Goal: Task Accomplishment & Management: Manage account settings

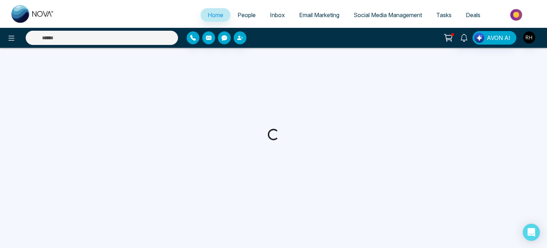
select select "*"
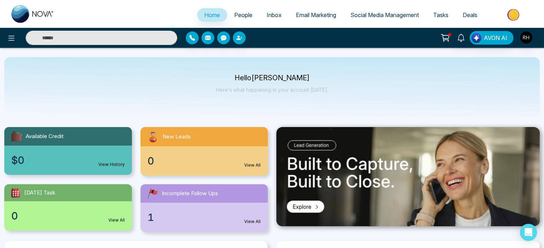
click at [244, 10] on link "People" at bounding box center [243, 15] width 32 height 14
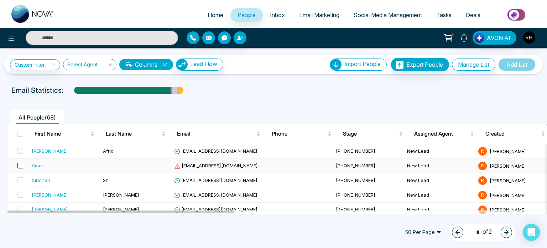
click at [22, 166] on span at bounding box center [20, 165] width 6 height 6
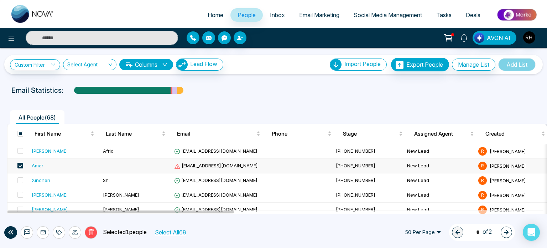
click at [22, 166] on span at bounding box center [20, 165] width 6 height 6
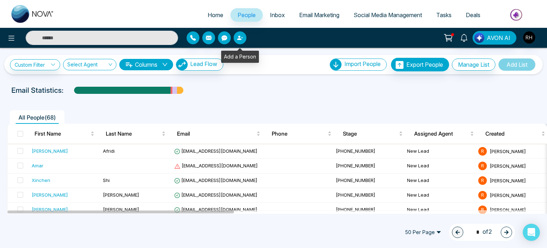
click at [239, 37] on icon "button" at bounding box center [239, 38] width 4 height 4
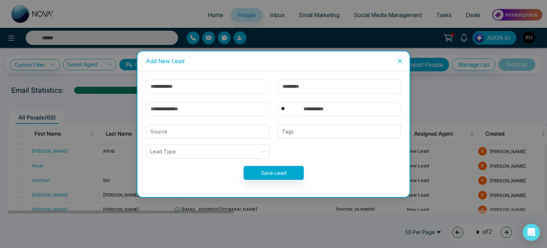
click at [207, 85] on input "text" at bounding box center [207, 86] width 123 height 14
type input "******"
type input "**********"
click at [303, 108] on input "text" at bounding box center [350, 109] width 102 height 14
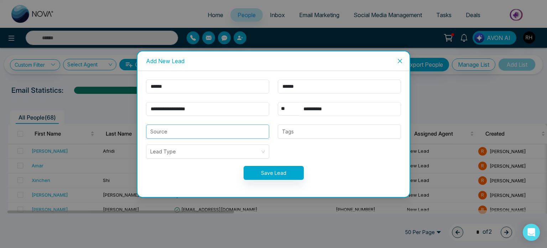
type input "**********"
click at [229, 138] on input "search" at bounding box center [207, 132] width 115 height 14
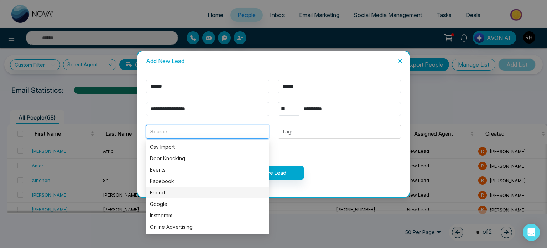
click at [187, 193] on div "Friend" at bounding box center [207, 192] width 115 height 8
type input "******"
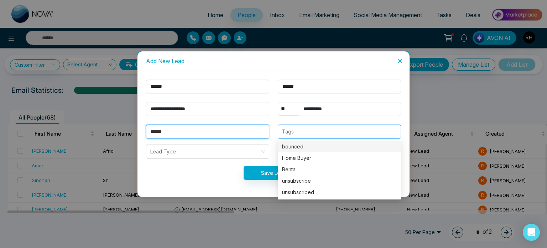
click at [295, 128] on div at bounding box center [339, 131] width 119 height 9
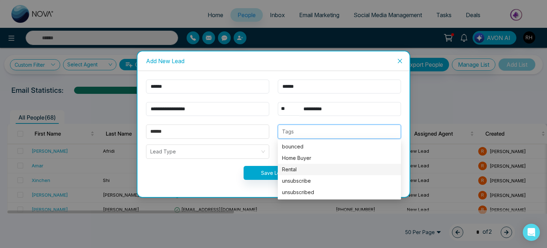
click at [294, 167] on div "Rental" at bounding box center [339, 169] width 115 height 8
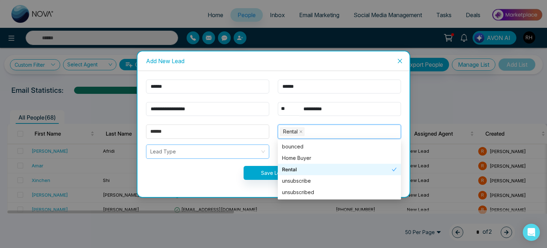
click at [202, 153] on input "search" at bounding box center [205, 152] width 110 height 14
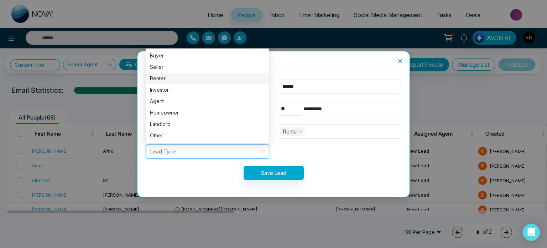
click at [184, 77] on div "Renter" at bounding box center [207, 78] width 115 height 8
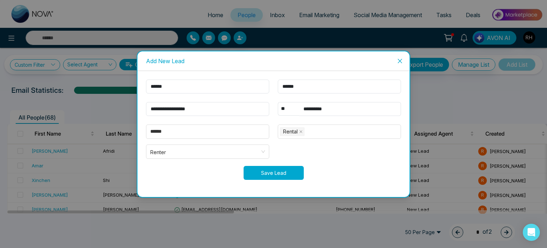
click at [271, 175] on button "Save Lead" at bounding box center [274, 173] width 60 height 14
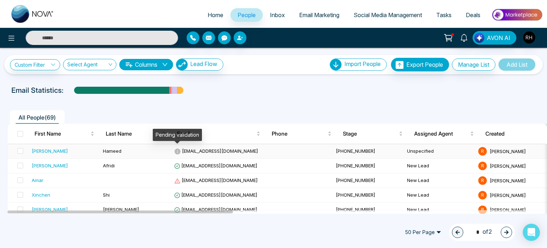
click at [177, 149] on icon at bounding box center [178, 151] width 6 height 6
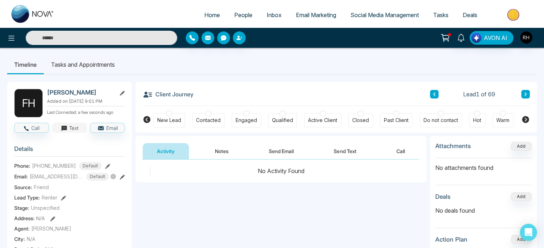
click at [68, 132] on button "Text" at bounding box center [69, 128] width 35 height 10
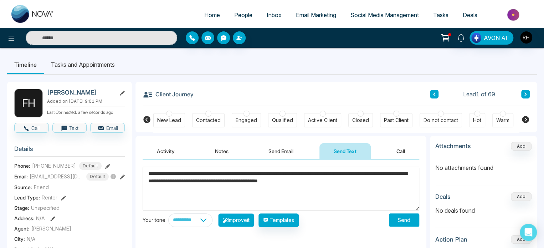
click at [243, 218] on button "Improve it" at bounding box center [236, 220] width 36 height 14
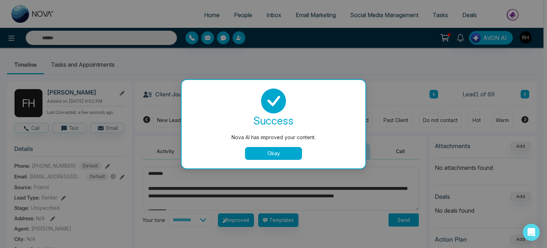
click at [259, 156] on button "Okay" at bounding box center [273, 153] width 57 height 13
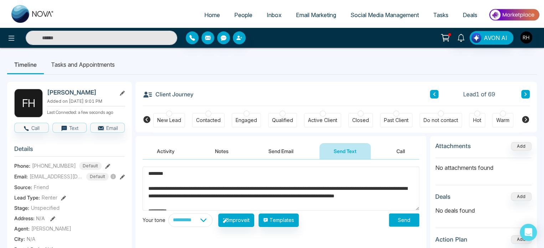
click at [149, 185] on textarea "**********" at bounding box center [280, 188] width 276 height 44
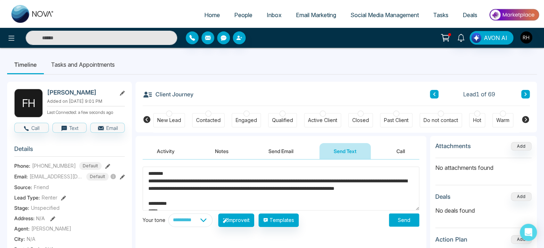
click at [148, 171] on textarea "**********" at bounding box center [280, 188] width 276 height 44
click at [185, 174] on textarea "**********" at bounding box center [280, 188] width 276 height 44
click at [360, 180] on textarea "**********" at bounding box center [280, 188] width 276 height 44
click at [306, 180] on textarea "**********" at bounding box center [280, 188] width 276 height 44
click at [169, 201] on textarea "**********" at bounding box center [280, 188] width 276 height 44
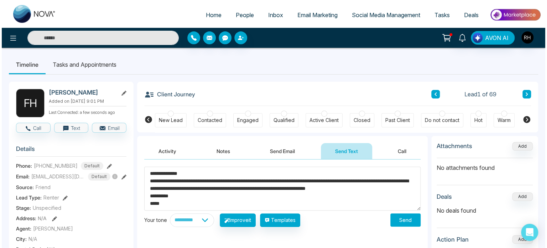
scroll to position [7, 0]
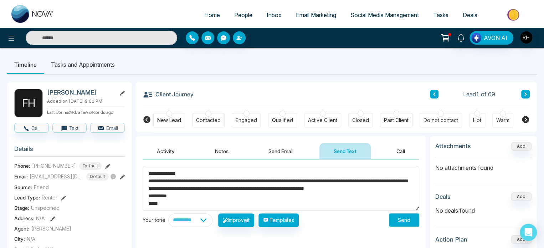
type textarea "**********"
click at [203, 217] on select "**********" at bounding box center [190, 220] width 44 height 14
click at [271, 199] on textarea "**********" at bounding box center [280, 188] width 276 height 44
click at [410, 216] on button "Send" at bounding box center [404, 219] width 30 height 13
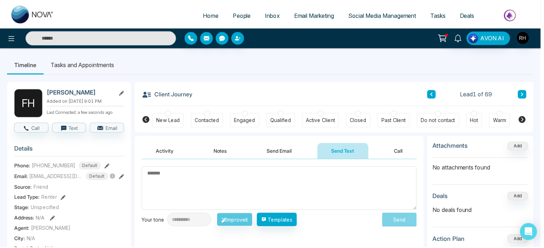
scroll to position [0, 0]
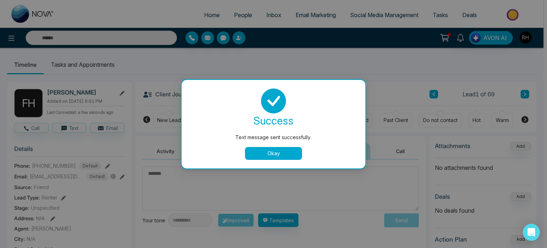
click at [294, 155] on button "Okay" at bounding box center [273, 153] width 57 height 13
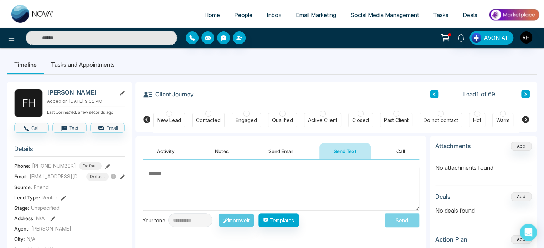
click at [128, 40] on input "text" at bounding box center [101, 38] width 151 height 14
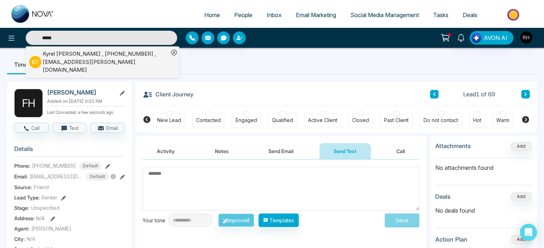
type input "*****"
click at [94, 55] on div "[PERSON_NAME] , [PHONE_NUMBER] , [EMAIL_ADDRESS][PERSON_NAME][DOMAIN_NAME]" at bounding box center [106, 62] width 126 height 24
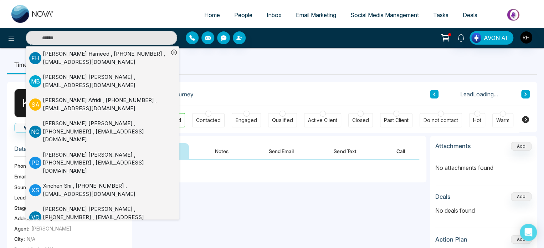
click at [235, 68] on ul "Timeline Tasks and Appointments" at bounding box center [271, 64] width 529 height 19
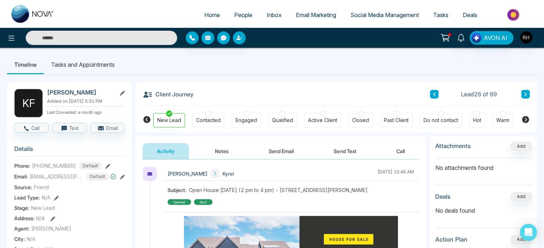
click at [209, 114] on div at bounding box center [208, 113] width 6 height 6
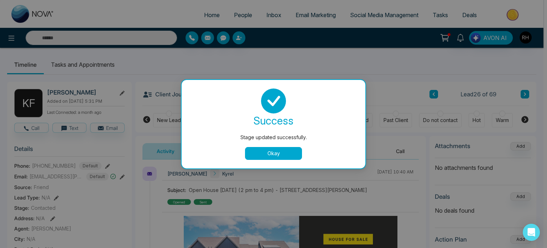
click at [273, 157] on button "Okay" at bounding box center [273, 153] width 57 height 13
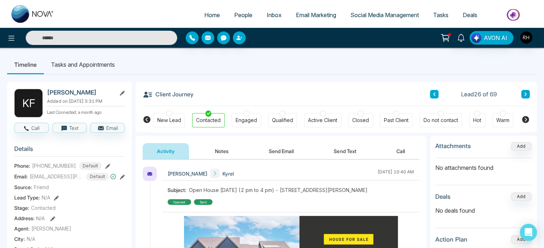
click at [248, 113] on div at bounding box center [246, 113] width 6 height 6
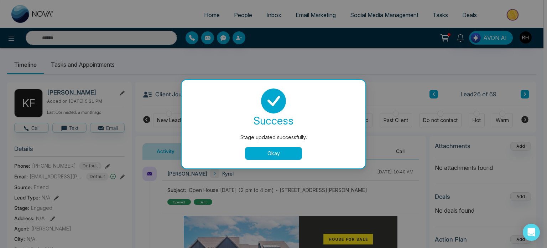
click at [286, 156] on button "Okay" at bounding box center [273, 153] width 57 height 13
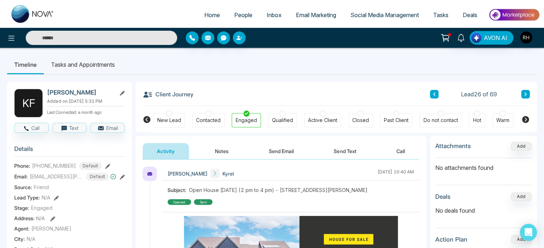
click at [281, 116] on div at bounding box center [282, 113] width 6 height 6
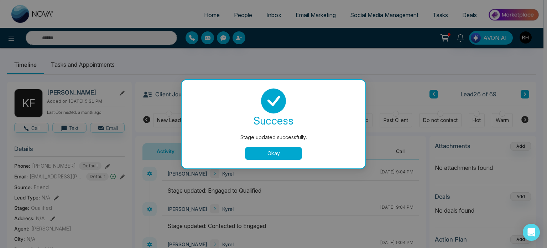
click at [285, 149] on button "Okay" at bounding box center [273, 153] width 57 height 13
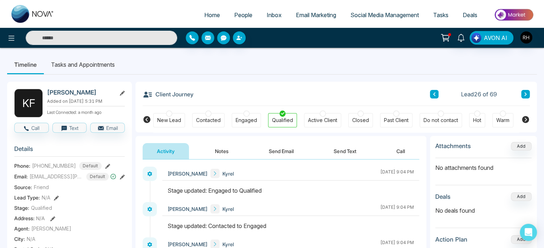
click at [323, 112] on div at bounding box center [323, 113] width 6 height 6
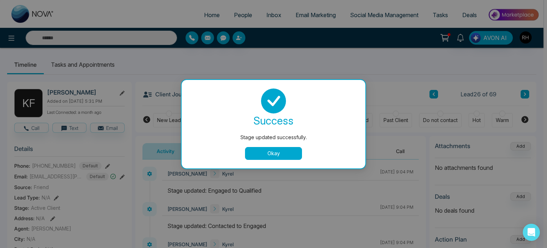
click at [290, 152] on button "Okay" at bounding box center [273, 153] width 57 height 13
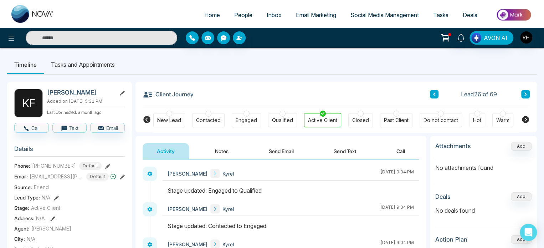
click at [290, 152] on button "Send Email" at bounding box center [280, 151] width 53 height 16
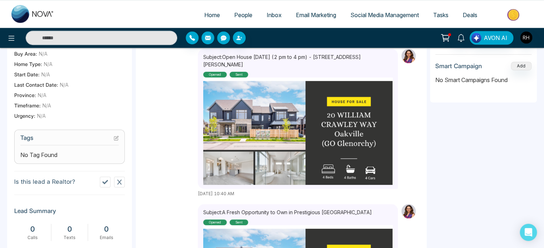
scroll to position [222, 0]
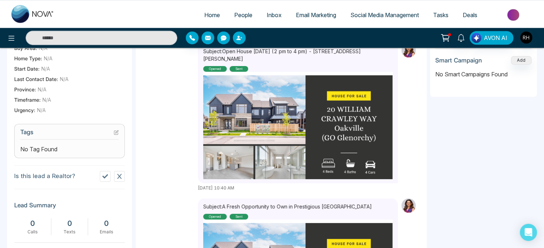
click at [118, 177] on icon at bounding box center [119, 176] width 6 height 6
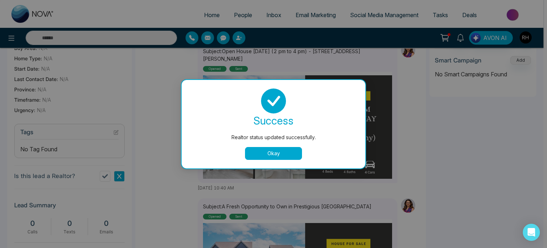
click at [272, 151] on img at bounding box center [297, 154] width 189 height 159
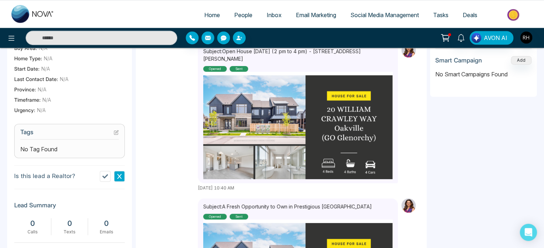
click at [54, 147] on span "No Tag Found" at bounding box center [38, 149] width 37 height 9
click at [115, 131] on icon at bounding box center [116, 132] width 5 height 5
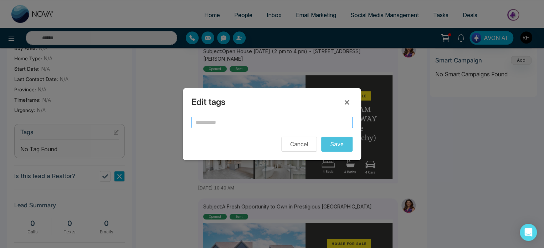
click at [213, 122] on input "text" at bounding box center [271, 121] width 161 height 11
type input "******"
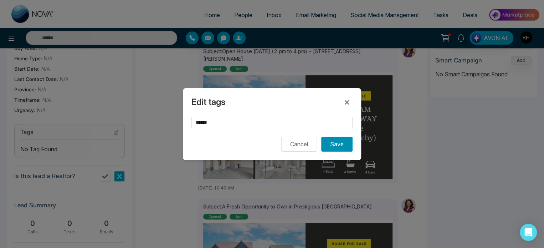
click at [329, 145] on button "Save" at bounding box center [336, 143] width 31 height 15
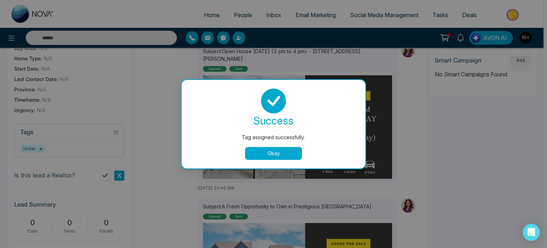
click at [286, 152] on button "Okay" at bounding box center [273, 153] width 57 height 13
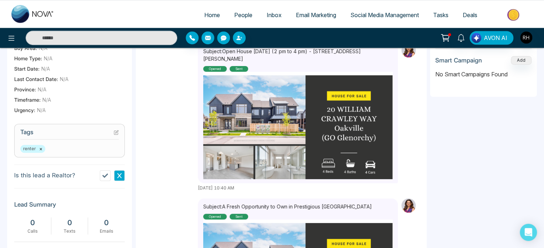
scroll to position [5, 0]
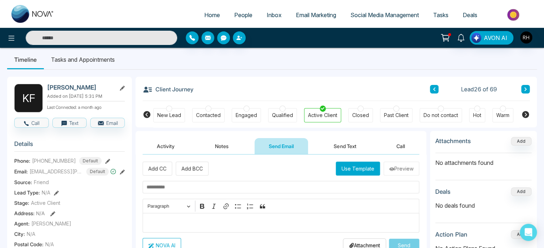
click at [114, 36] on input "text" at bounding box center [101, 38] width 151 height 14
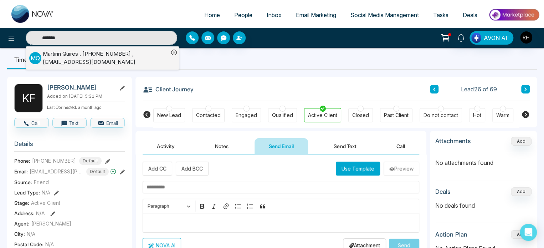
type input "*******"
click at [99, 59] on div "[PERSON_NAME] , [PHONE_NUMBER] , [EMAIL_ADDRESS][DOMAIN_NAME]" at bounding box center [106, 58] width 126 height 16
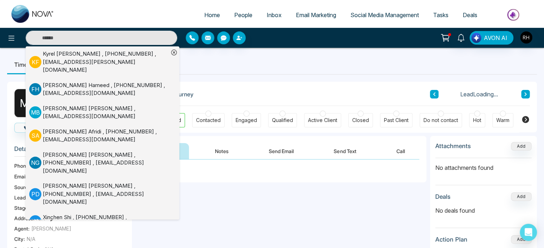
click at [258, 66] on ul "Timeline Tasks and Appointments" at bounding box center [271, 64] width 529 height 19
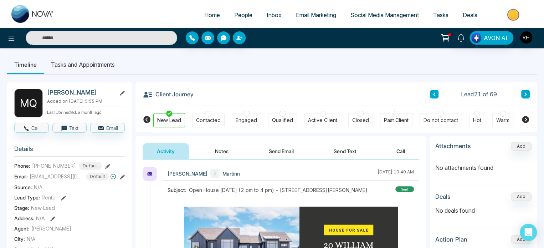
click at [209, 114] on div at bounding box center [208, 113] width 6 height 6
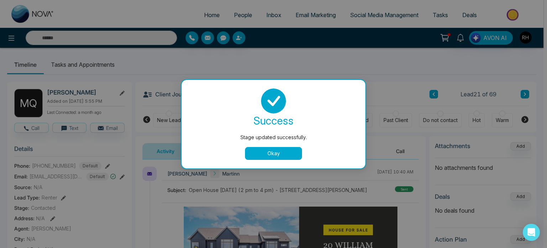
click at [244, 115] on div "success" at bounding box center [273, 120] width 167 height 14
click at [266, 159] on div "success Stage updated successfully. Okay" at bounding box center [274, 124] width 184 height 88
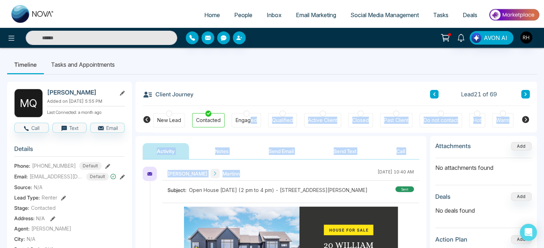
drag, startPoint x: 266, startPoint y: 159, endPoint x: 248, endPoint y: 114, distance: 48.9
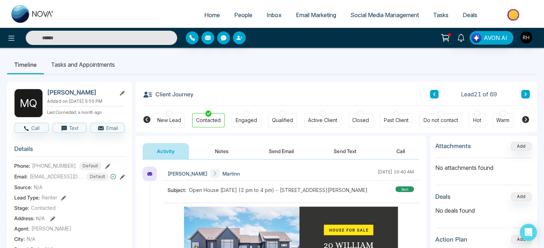
click at [244, 116] on div "Engaged" at bounding box center [245, 119] width 21 height 7
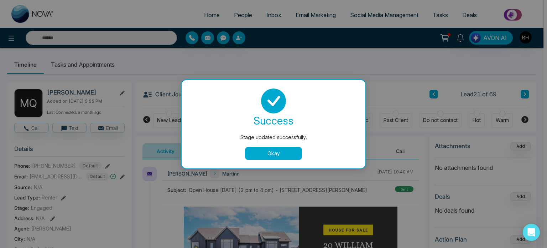
click at [281, 154] on button "Okay" at bounding box center [273, 153] width 57 height 13
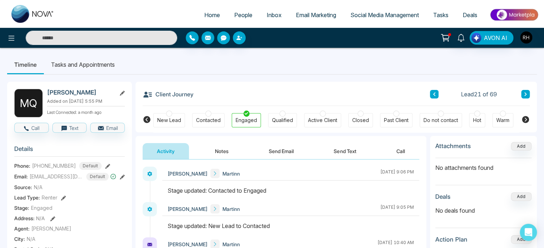
click at [282, 114] on div at bounding box center [282, 113] width 6 height 6
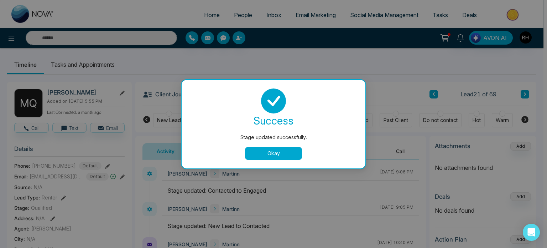
click at [274, 152] on button "Okay" at bounding box center [273, 153] width 57 height 13
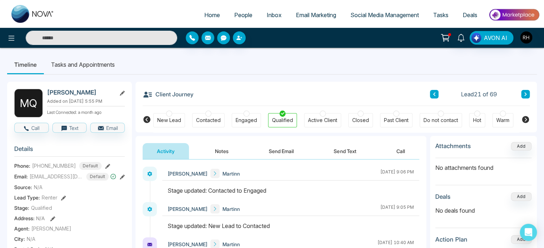
click at [320, 113] on div at bounding box center [323, 113] width 6 height 6
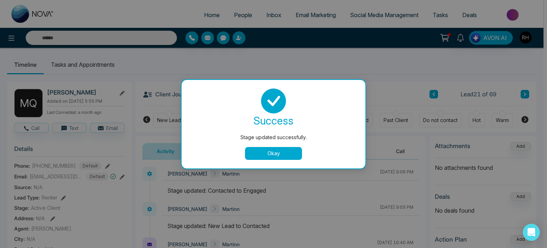
click at [285, 155] on button "Okay" at bounding box center [273, 153] width 57 height 13
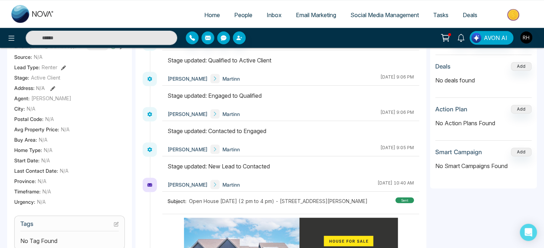
scroll to position [141, 0]
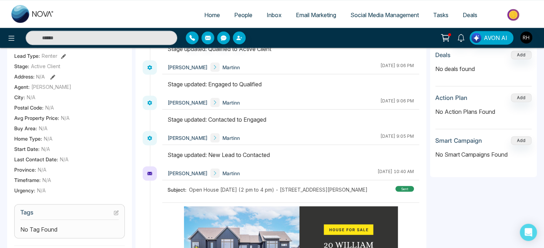
click at [65, 160] on span "N/A" at bounding box center [64, 158] width 9 height 7
click at [51, 211] on h3 "Tags" at bounding box center [69, 213] width 98 height 11
click at [115, 211] on icon at bounding box center [116, 212] width 5 height 5
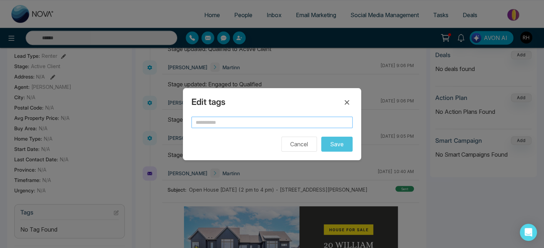
click at [214, 126] on input "text" at bounding box center [271, 121] width 161 height 11
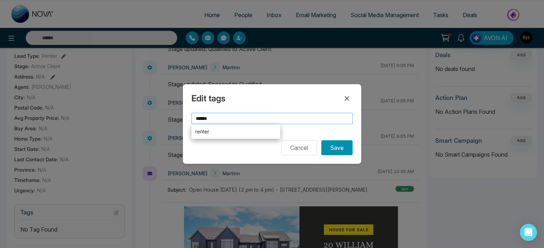
type input "******"
click at [335, 146] on button "Save" at bounding box center [336, 147] width 31 height 15
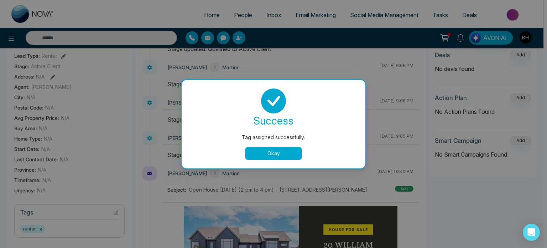
click at [278, 153] on button "Okay" at bounding box center [273, 153] width 57 height 13
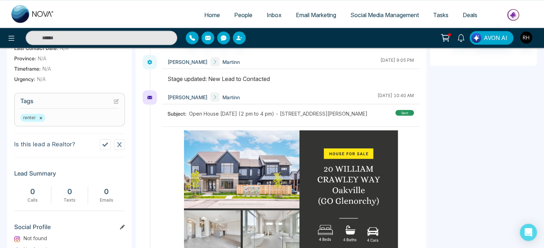
scroll to position [257, 0]
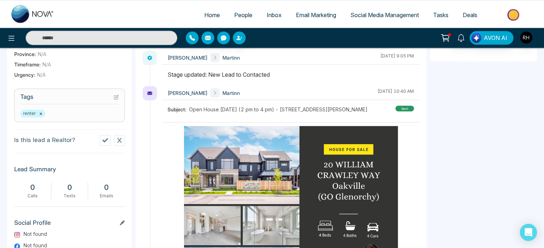
click at [121, 138] on icon at bounding box center [119, 140] width 6 height 6
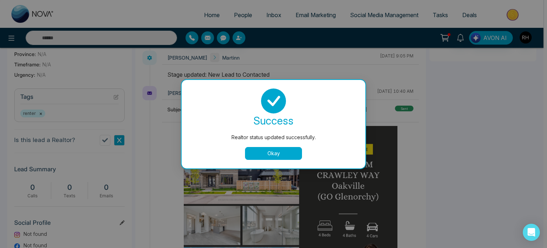
click at [282, 152] on button "Okay" at bounding box center [273, 153] width 57 height 13
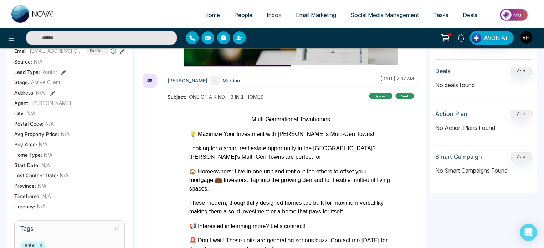
scroll to position [0, 0]
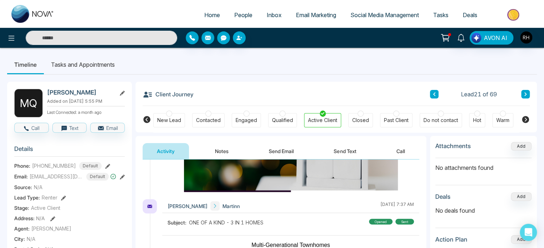
click at [448, 37] on icon at bounding box center [445, 38] width 10 height 10
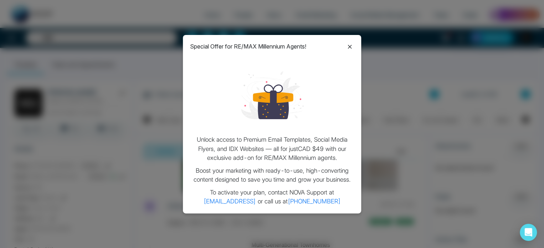
click at [351, 46] on icon at bounding box center [349, 46] width 9 height 9
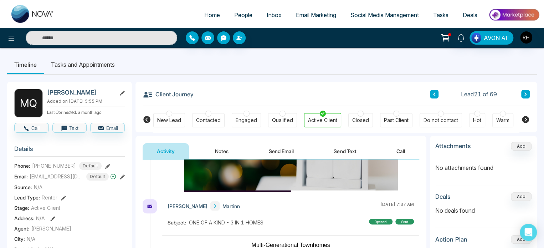
click at [204, 16] on span "Home" at bounding box center [212, 14] width 16 height 7
select select "*"
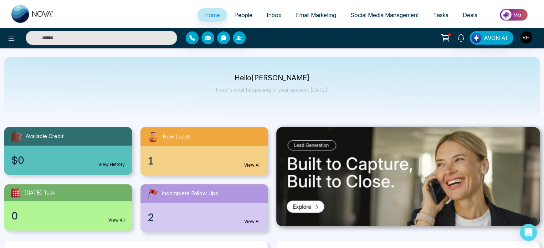
click at [246, 222] on link "View All" at bounding box center [252, 221] width 16 height 6
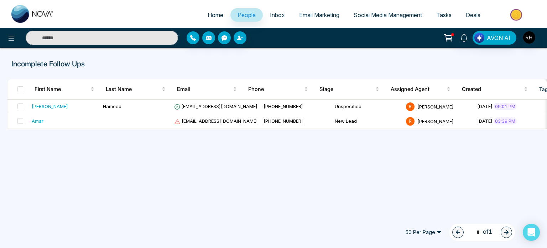
click at [309, 129] on div "[PERSON_NAME] [EMAIL_ADDRESS][DOMAIN_NAME] [PHONE_NUMBER] Unspecified R [PERSON…" at bounding box center [277, 114] width 540 height 30
click at [332, 105] on td "Unspecified" at bounding box center [367, 106] width 71 height 15
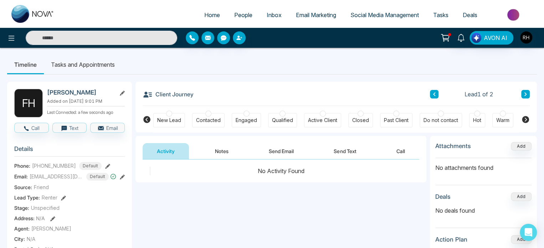
click at [170, 111] on div at bounding box center [169, 113] width 6 height 6
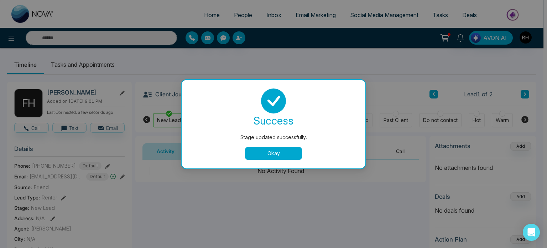
click at [280, 151] on button "Okay" at bounding box center [273, 153] width 57 height 13
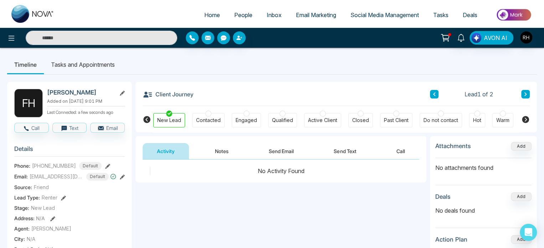
click at [209, 113] on div at bounding box center [208, 113] width 6 height 6
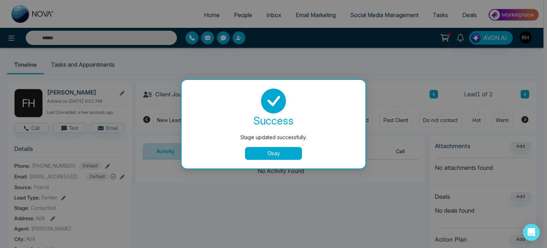
click at [262, 151] on button "Okay" at bounding box center [273, 153] width 57 height 13
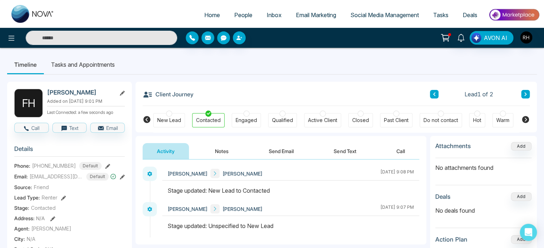
click at [209, 17] on span "Home" at bounding box center [212, 14] width 16 height 7
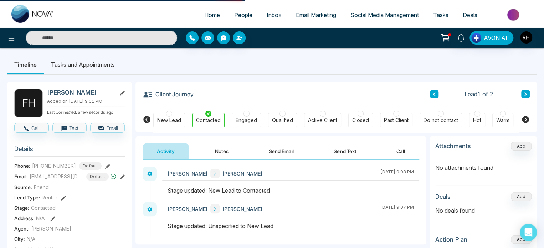
select select "*"
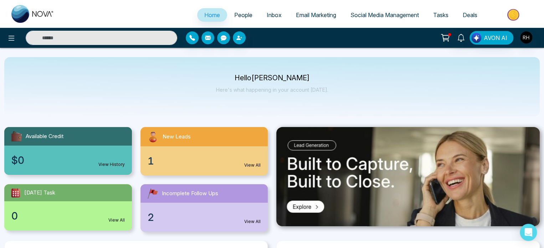
click at [266, 14] on span "Inbox" at bounding box center [273, 14] width 15 height 7
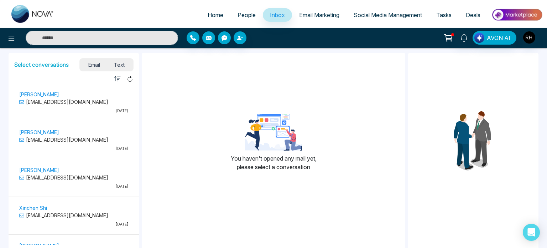
click at [125, 65] on span "Text" at bounding box center [119, 65] width 25 height 10
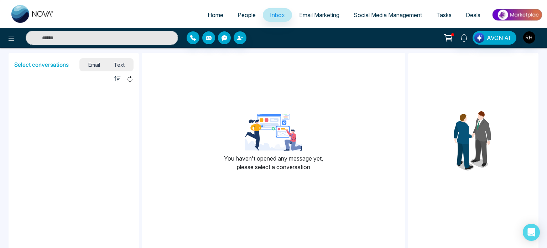
click at [96, 62] on span "Email" at bounding box center [94, 65] width 26 height 10
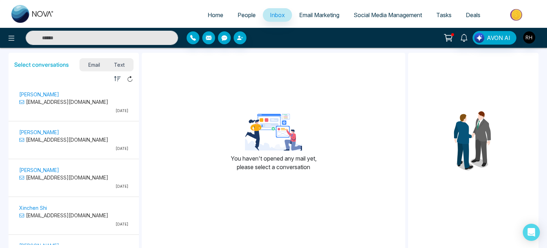
click at [245, 11] on link "People" at bounding box center [246, 15] width 32 height 14
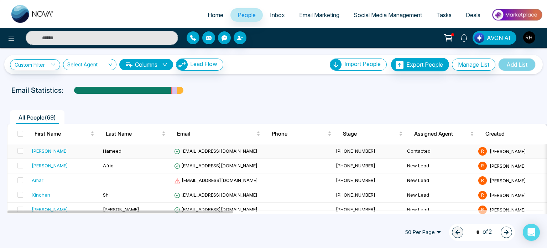
click at [41, 148] on div "[PERSON_NAME]" at bounding box center [50, 150] width 36 height 7
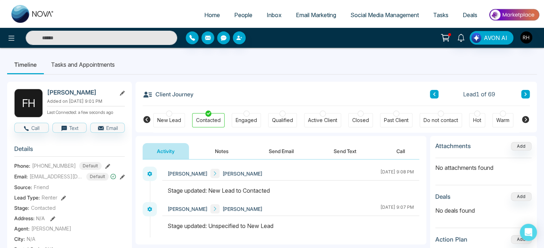
click at [108, 64] on li "Tasks and Appointments" at bounding box center [83, 64] width 78 height 19
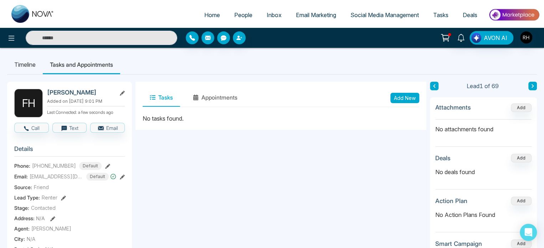
click at [27, 64] on li "Timeline" at bounding box center [25, 64] width 36 height 19
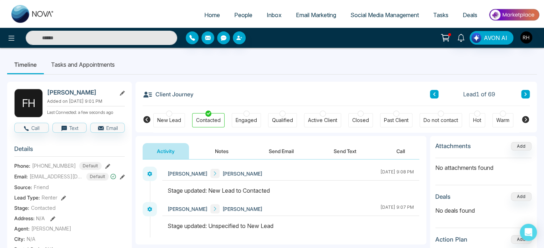
click at [524, 121] on icon at bounding box center [524, 119] width 7 height 7
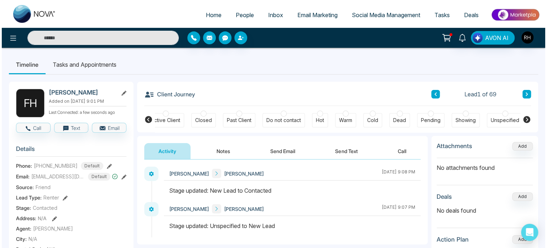
scroll to position [217, 0]
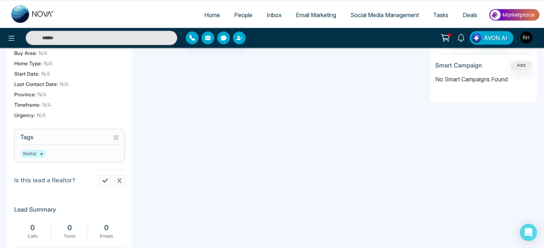
click at [117, 183] on icon at bounding box center [119, 180] width 6 height 6
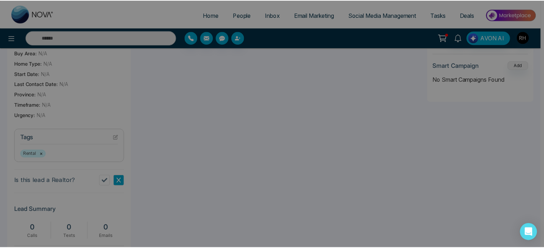
scroll to position [0, 158]
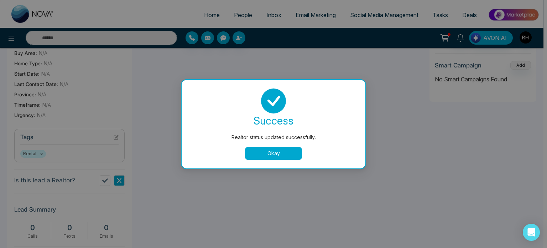
click at [264, 152] on button "Okay" at bounding box center [273, 153] width 57 height 13
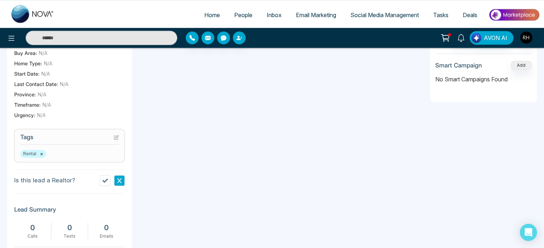
scroll to position [0, 155]
click at [525, 63] on button "Add" at bounding box center [520, 65] width 21 height 9
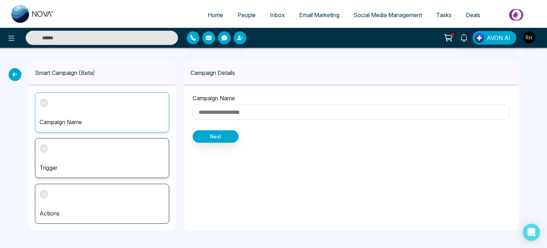
click at [323, 127] on div "Campaign Name Next" at bounding box center [351, 118] width 334 height 66
click at [95, 121] on p "Campaign Name" at bounding box center [102, 122] width 125 height 9
click at [83, 159] on div "Trigger" at bounding box center [102, 158] width 134 height 40
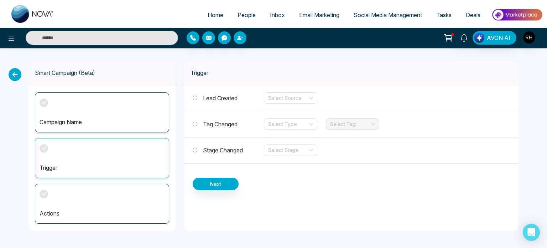
click at [77, 199] on div "Actions" at bounding box center [102, 203] width 134 height 40
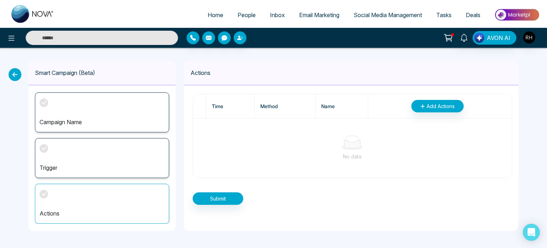
click at [97, 103] on div "Campaign Name" at bounding box center [102, 112] width 134 height 40
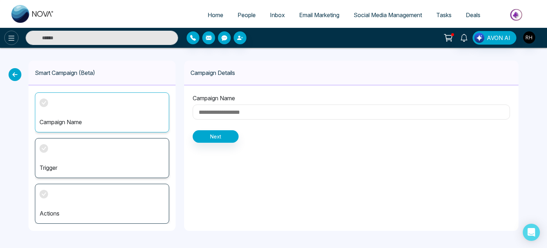
click at [11, 40] on icon at bounding box center [12, 38] width 6 height 5
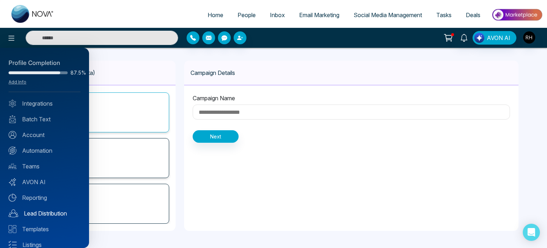
click at [43, 209] on link "Lead Distribution" at bounding box center [45, 213] width 72 height 9
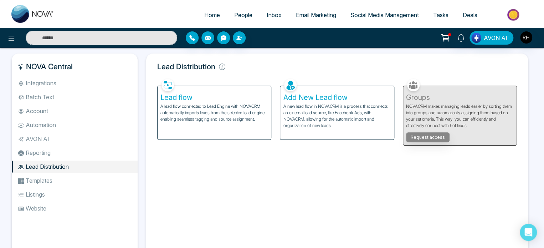
click at [48, 95] on li "Batch Text" at bounding box center [75, 97] width 126 height 12
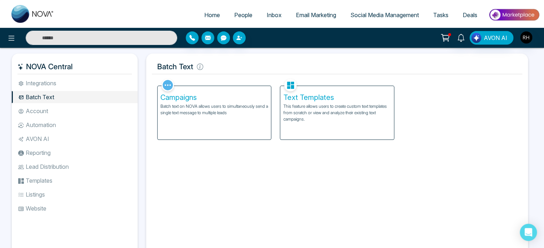
click at [227, 109] on p "Batch text on NOVA allows users to simultaneously send a single text message to…" at bounding box center [214, 109] width 108 height 13
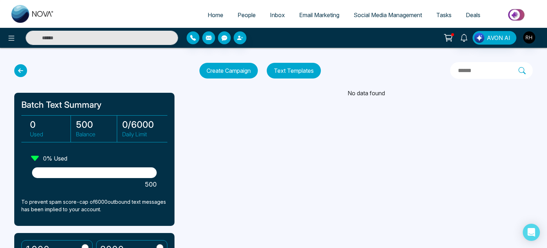
click at [241, 75] on button "Create Campaign" at bounding box center [228, 71] width 58 height 16
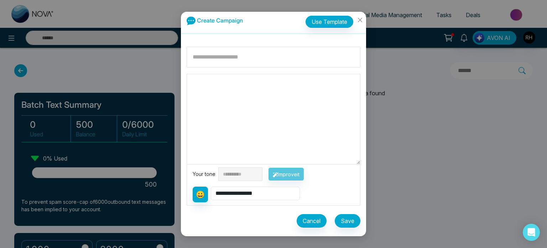
click at [247, 195] on select "**********" at bounding box center [255, 193] width 89 height 14
click at [362, 19] on icon "close" at bounding box center [360, 20] width 6 height 6
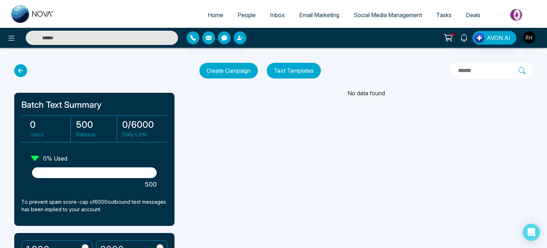
click at [215, 17] on span "Home" at bounding box center [216, 14] width 16 height 7
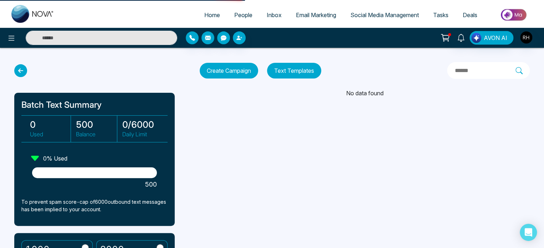
select select "*"
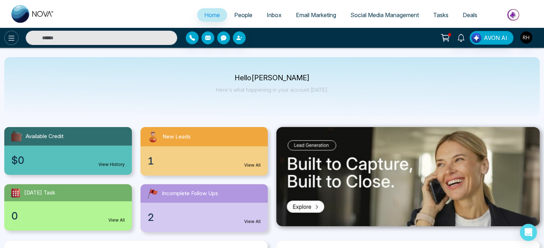
click at [16, 42] on button at bounding box center [11, 38] width 14 height 14
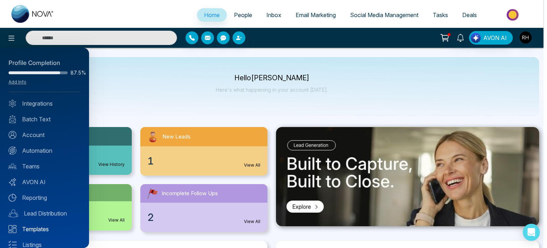
click at [32, 226] on link "Templates" at bounding box center [45, 228] width 72 height 9
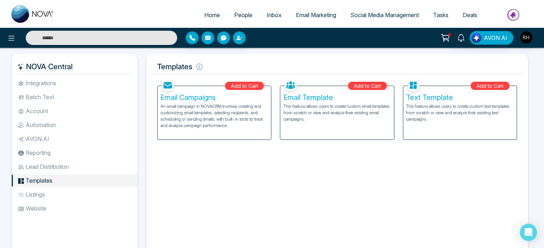
click at [239, 86] on div "Add to Cart" at bounding box center [244, 86] width 39 height 8
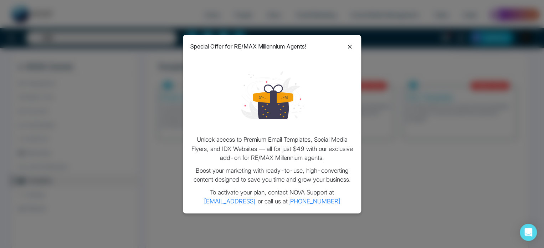
click at [348, 48] on icon at bounding box center [350, 47] width 4 height 4
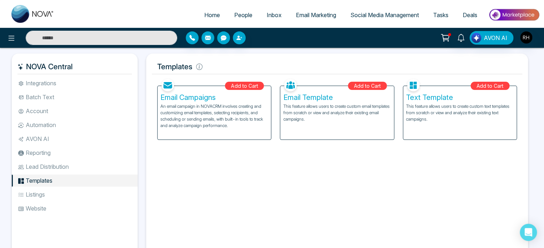
click at [44, 207] on li "Website" at bounding box center [75, 208] width 126 height 12
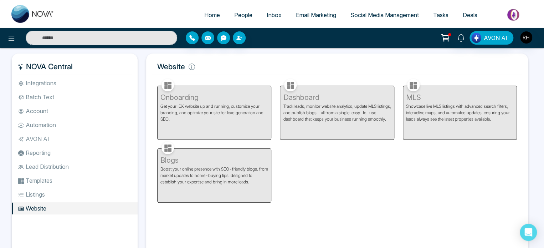
click at [461, 107] on div "MLS Showcase live MLS listings with advanced search filters, interactive maps, …" at bounding box center [459, 108] width 123 height 63
click at [311, 94] on div "Dashboard Track leads, monitor website analytics, update MLS listings, and publ…" at bounding box center [336, 108] width 123 height 63
click at [183, 92] on div "Onboarding Get your IDX website up and running, customize your branding, and op…" at bounding box center [214, 108] width 123 height 63
click at [179, 169] on div "Blogs Boost your online presence with SEO-friendly blogs, from market updates t…" at bounding box center [214, 171] width 123 height 63
click at [33, 194] on li "Listings" at bounding box center [75, 194] width 126 height 12
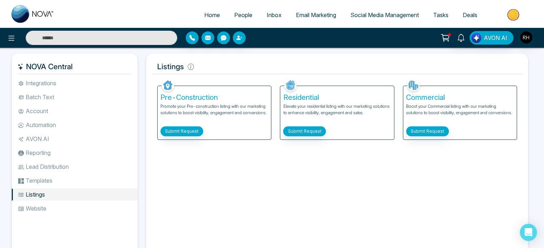
click at [308, 97] on h5 "Residential" at bounding box center [337, 97] width 108 height 9
click at [194, 105] on p "Promote your Pre-construction listing with our marketing solutions to boost vis…" at bounding box center [214, 113] width 108 height 20
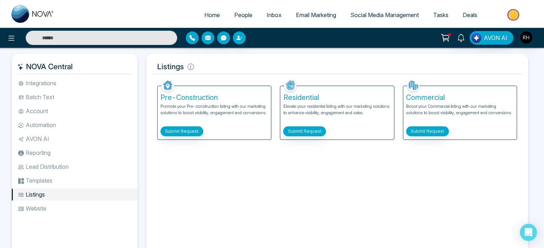
click at [41, 87] on li "Integrations" at bounding box center [75, 83] width 126 height 12
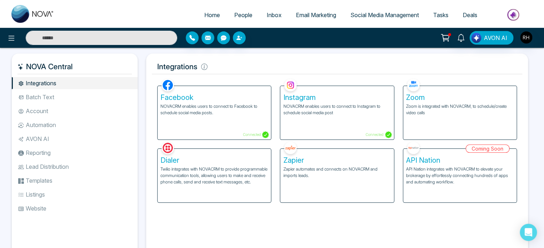
click at [209, 185] on p "Twilio integrates with NOVACRM to provide programmable communication tools, all…" at bounding box center [214, 175] width 108 height 19
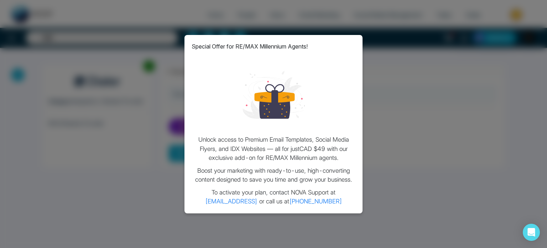
click at [374, 54] on div "Special Offer for RE/MAX Millennium Agents! Unlock access to Premium Email Temp…" at bounding box center [273, 124] width 547 height 248
click at [285, 114] on img at bounding box center [274, 94] width 62 height 62
click at [89, 83] on div "Special Offer for RE/MAX Millennium Agents! Unlock access to Premium Email Temp…" at bounding box center [273, 124] width 547 height 248
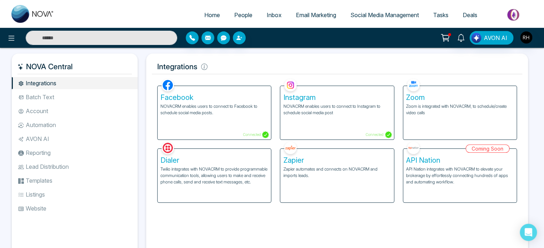
click at [426, 110] on p "Zoom is integrated with NOVACRM, to schedule/create video calls" at bounding box center [460, 109] width 108 height 13
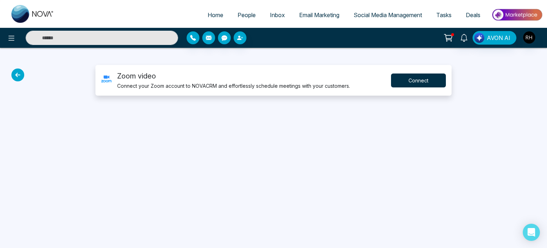
click at [412, 79] on button "Connect" at bounding box center [418, 80] width 55 height 14
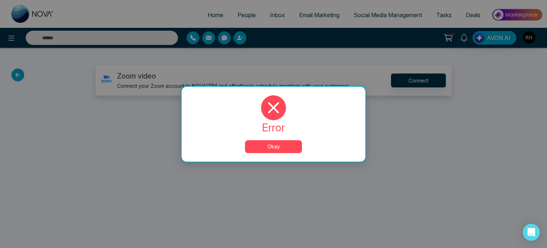
click at [285, 151] on button "Okay" at bounding box center [273, 146] width 57 height 13
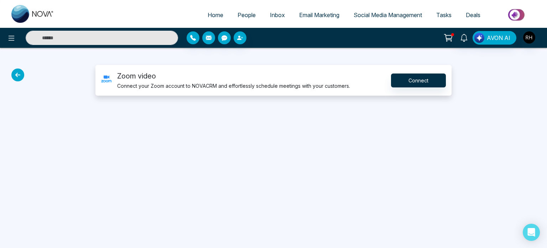
click at [218, 12] on span "Home" at bounding box center [216, 14] width 16 height 7
select select "*"
